Goal: Task Accomplishment & Management: Use online tool/utility

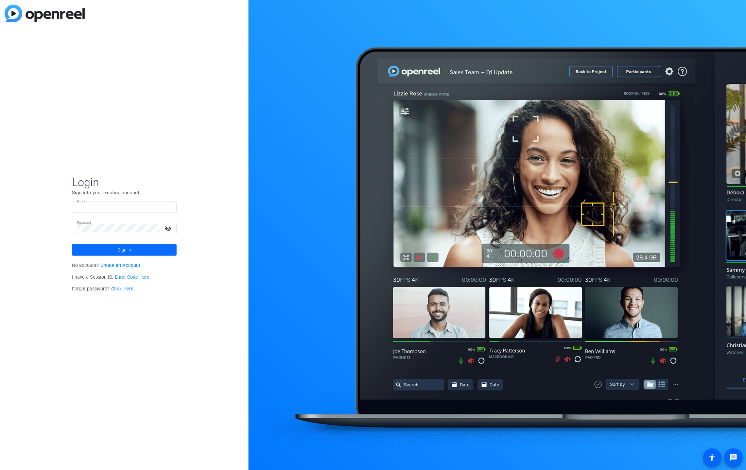
type input "[EMAIL_ADDRESS][DOMAIN_NAME]"
click at [132, 251] on span at bounding box center [124, 250] width 105 height 16
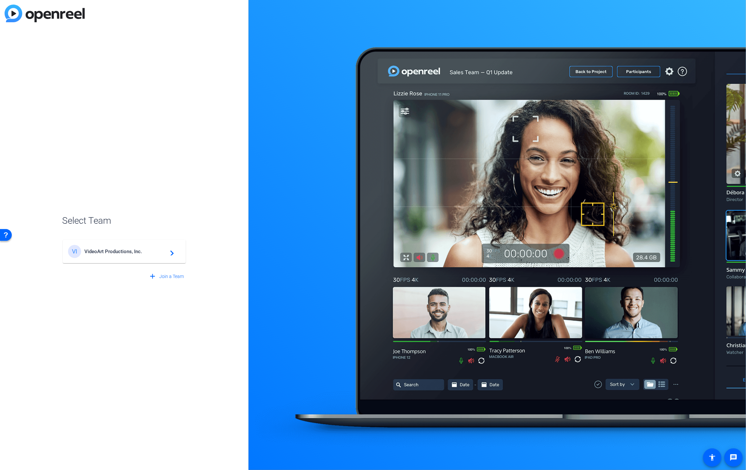
click at [132, 251] on span "VideoArt Productions, Inc." at bounding box center [125, 252] width 82 height 6
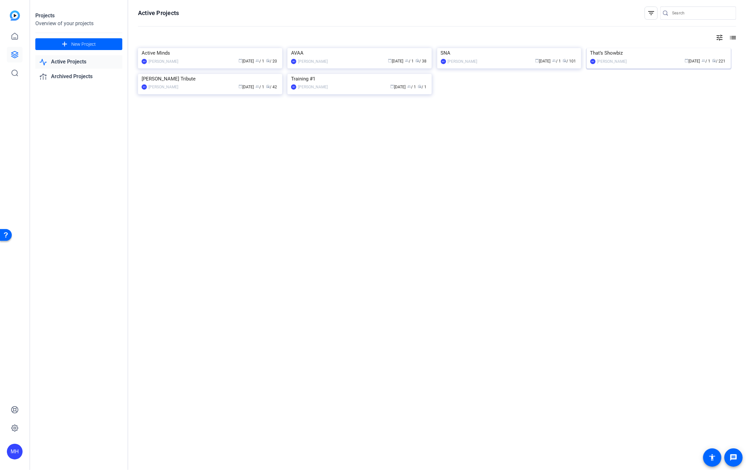
click at [619, 48] on img at bounding box center [659, 48] width 144 height 0
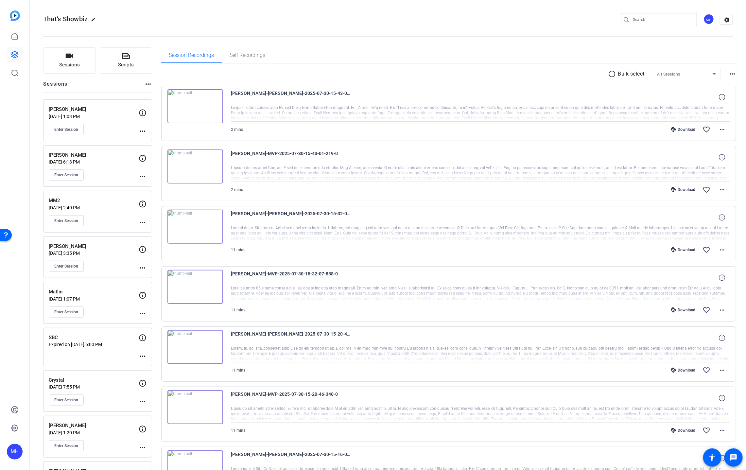
click at [653, 12] on div "That’s Showbiz edit MH settings" at bounding box center [388, 19] width 690 height 49
click at [94, 20] on mat-icon "edit" at bounding box center [95, 21] width 8 height 8
click at [114, 18] on span "clear" at bounding box center [112, 20] width 8 height 8
click at [80, 59] on button "Sessions" at bounding box center [69, 60] width 53 height 26
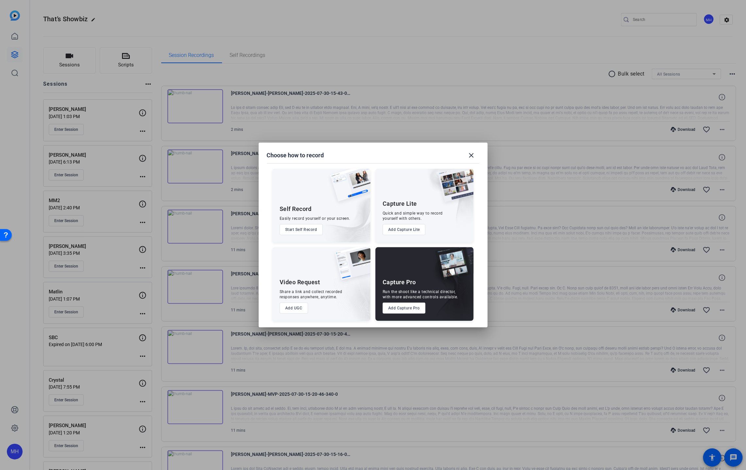
click at [409, 311] on button "Add Capture Pro" at bounding box center [404, 308] width 43 height 11
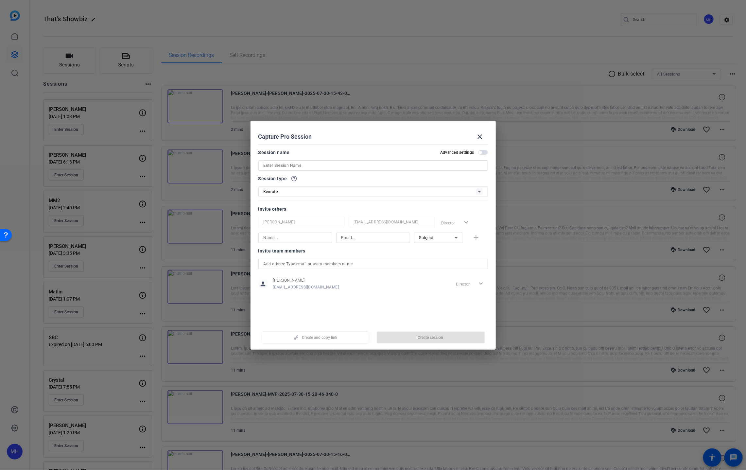
click at [291, 166] on input at bounding box center [373, 166] width 219 height 8
type input "Stallone"
click at [482, 152] on span "button" at bounding box center [483, 152] width 10 height 5
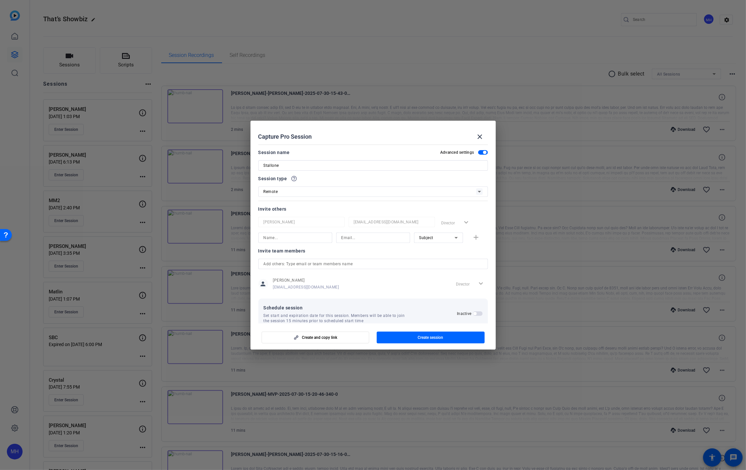
click at [481, 152] on span "button" at bounding box center [483, 152] width 10 height 5
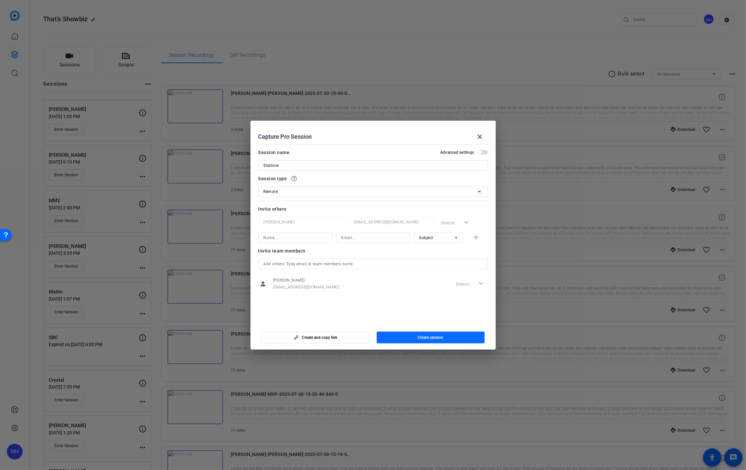
click at [427, 336] on span "Create session" at bounding box center [431, 337] width 26 height 5
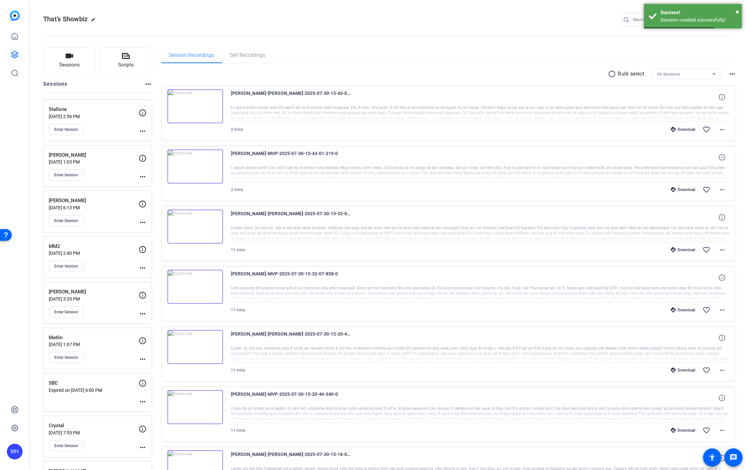
click at [99, 119] on div "Stallone Sep 22, 2025 @ 2:56 PM Enter Session" at bounding box center [94, 120] width 90 height 29
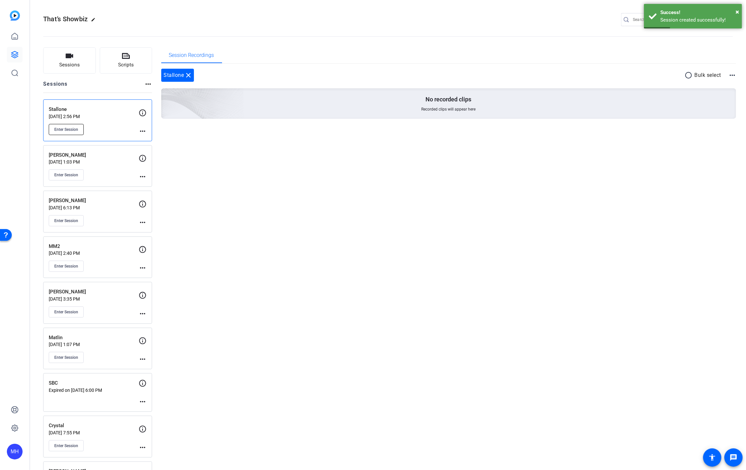
click at [72, 131] on span "Enter Session" at bounding box center [66, 129] width 24 height 5
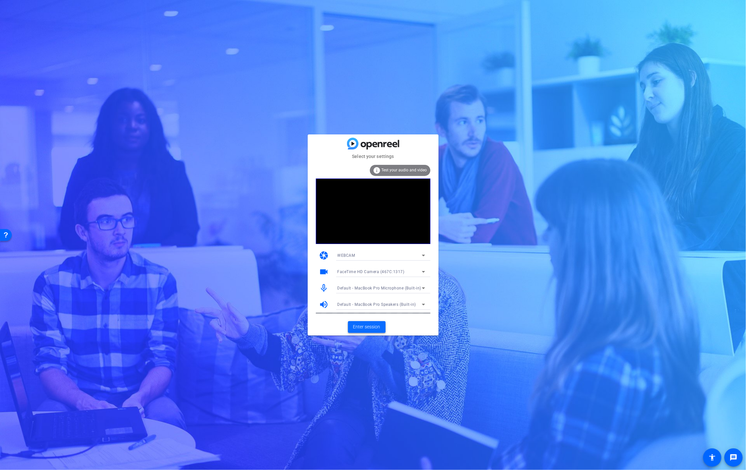
click at [374, 326] on span "Enter session" at bounding box center [366, 327] width 27 height 7
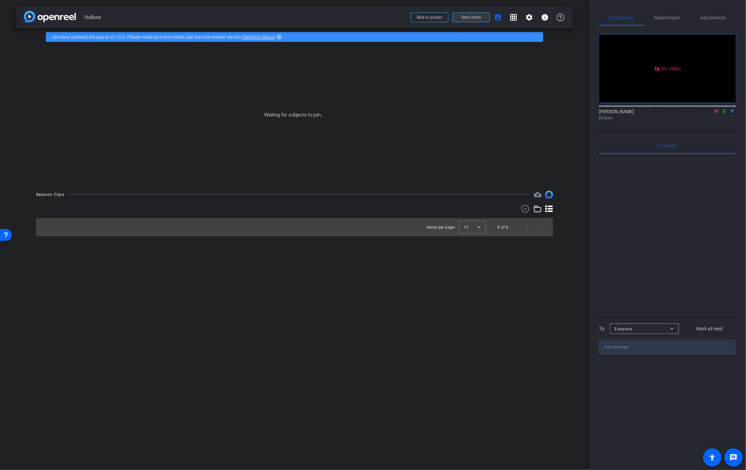
click at [474, 19] on span "Send invite" at bounding box center [471, 17] width 19 height 5
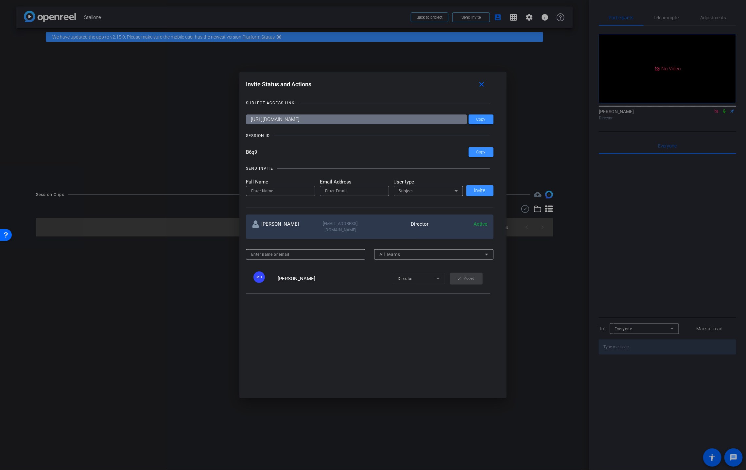
drag, startPoint x: 271, startPoint y: 154, endPoint x: 243, endPoint y: 154, distance: 28.1
click at [243, 154] on div "Invite Status and Actions close SUBJECT ACCESS LINK [URL][DOMAIN_NAME] Copy SES…" at bounding box center [373, 235] width 267 height 326
